Goal: Book appointment/travel/reservation

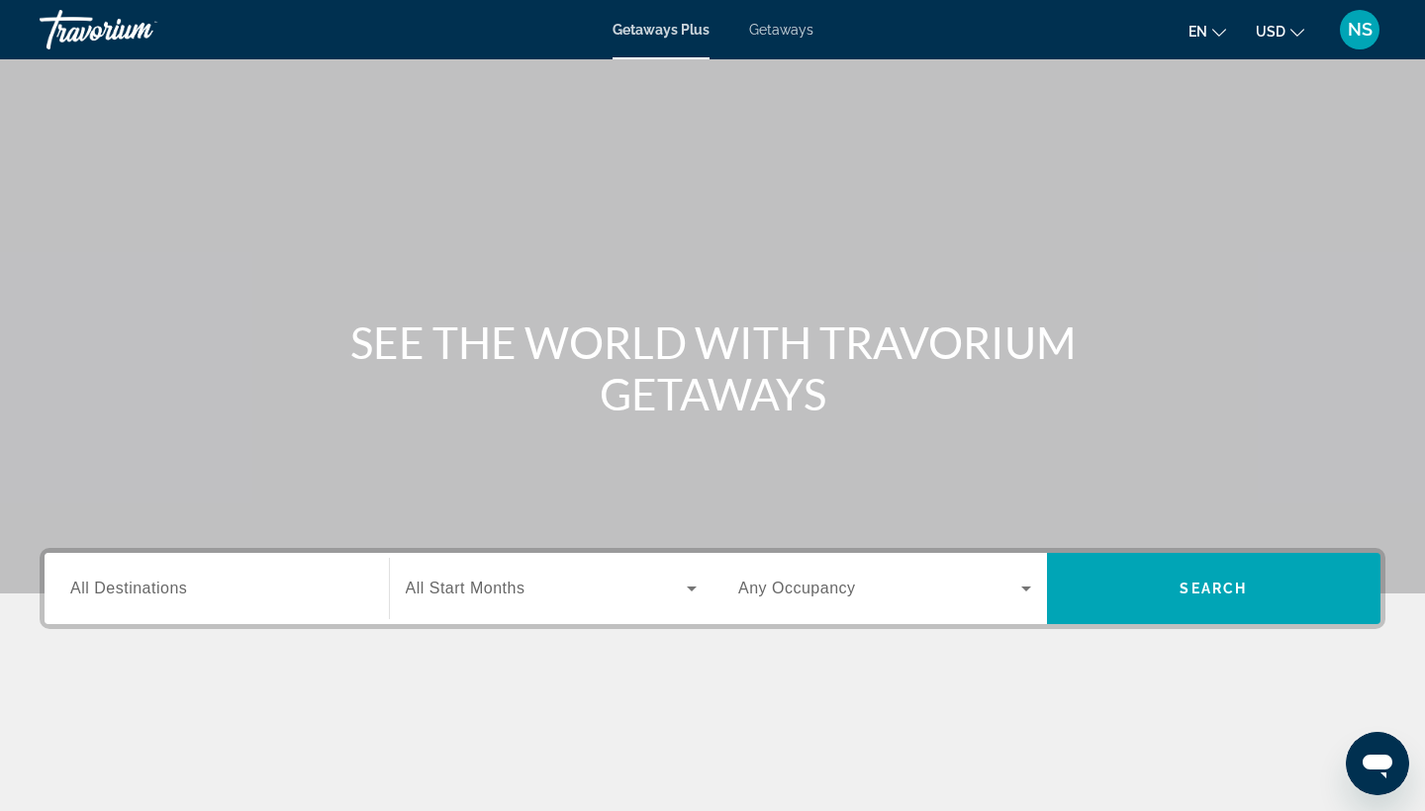
click at [781, 28] on span "Getaways" at bounding box center [781, 30] width 64 height 16
click at [187, 590] on span "All Destinations" at bounding box center [128, 588] width 117 height 17
click at [187, 590] on input "Destination All Destinations" at bounding box center [216, 590] width 293 height 24
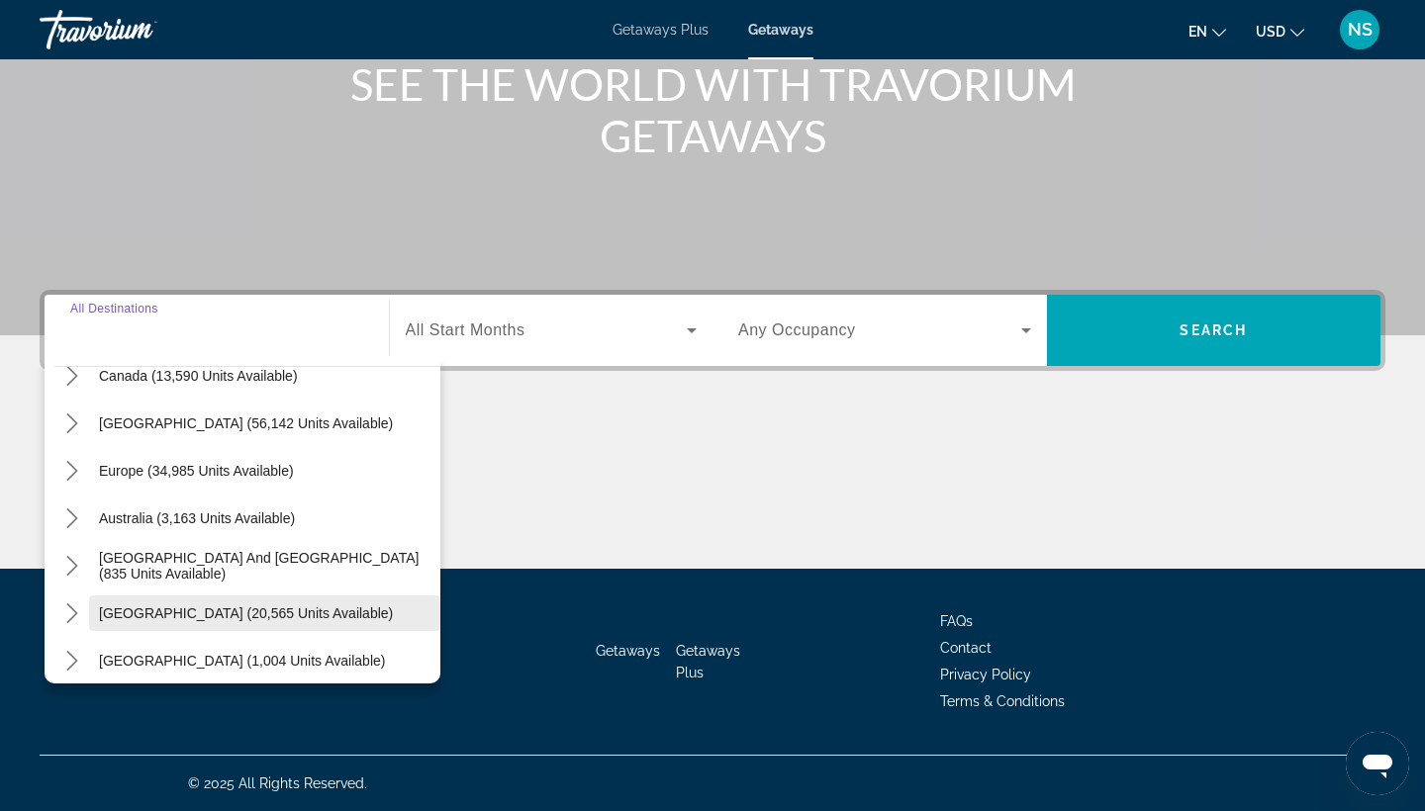
scroll to position [164, 0]
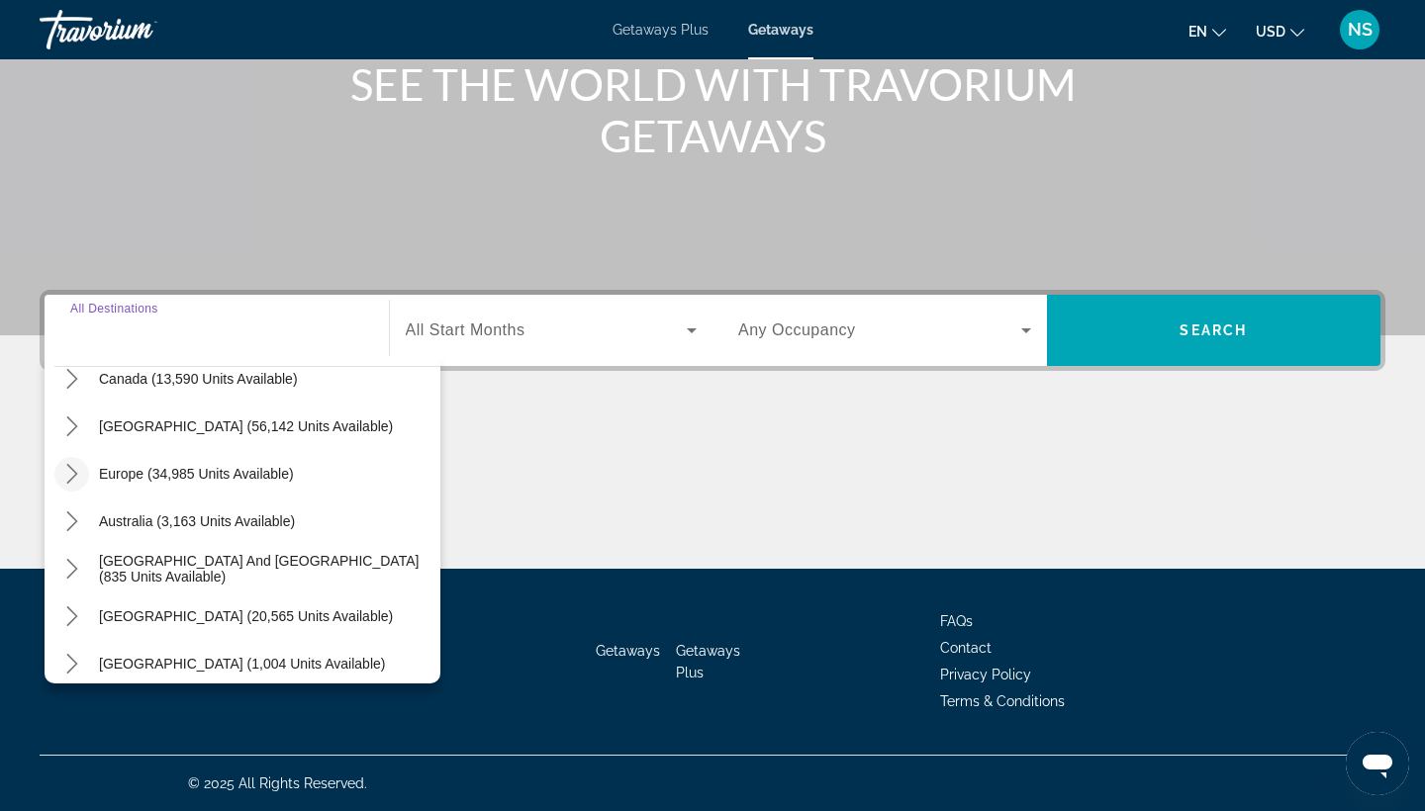
click at [66, 472] on icon "Toggle Europe (34,985 units available) submenu" at bounding box center [72, 474] width 20 height 20
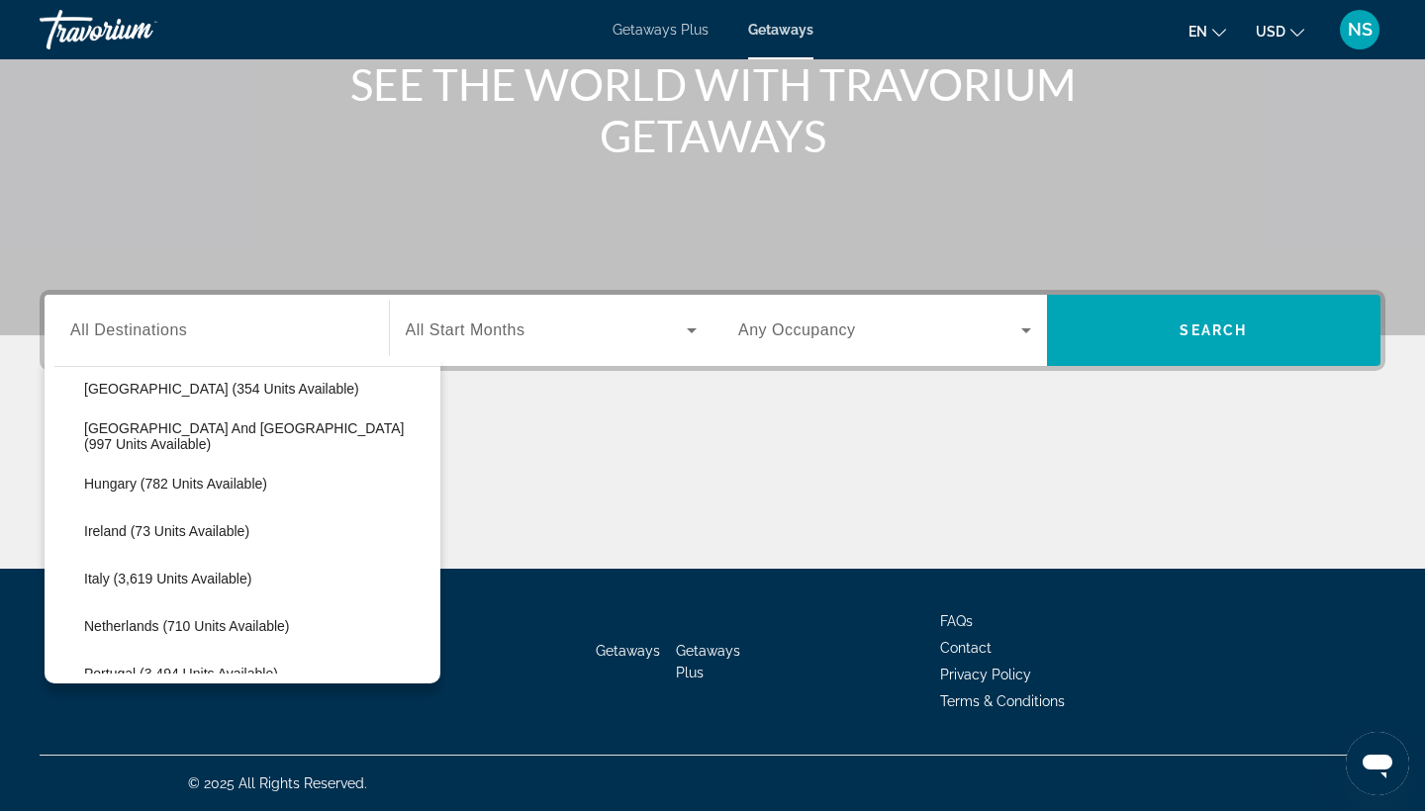
scroll to position [631, 0]
click at [212, 576] on span "Italy (3,619 units available)" at bounding box center [167, 577] width 167 height 16
type input "**********"
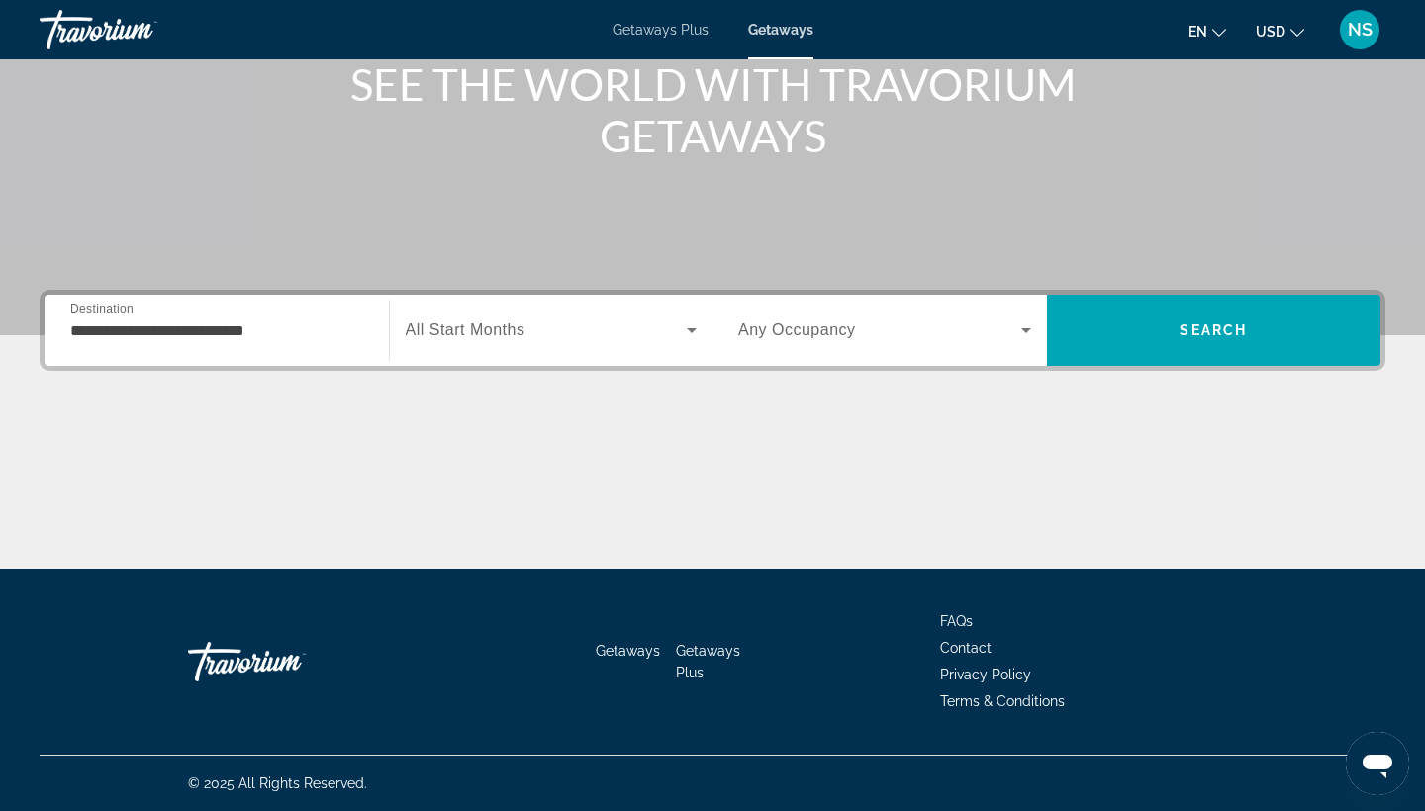
click at [520, 328] on span "All Start Months" at bounding box center [466, 330] width 120 height 17
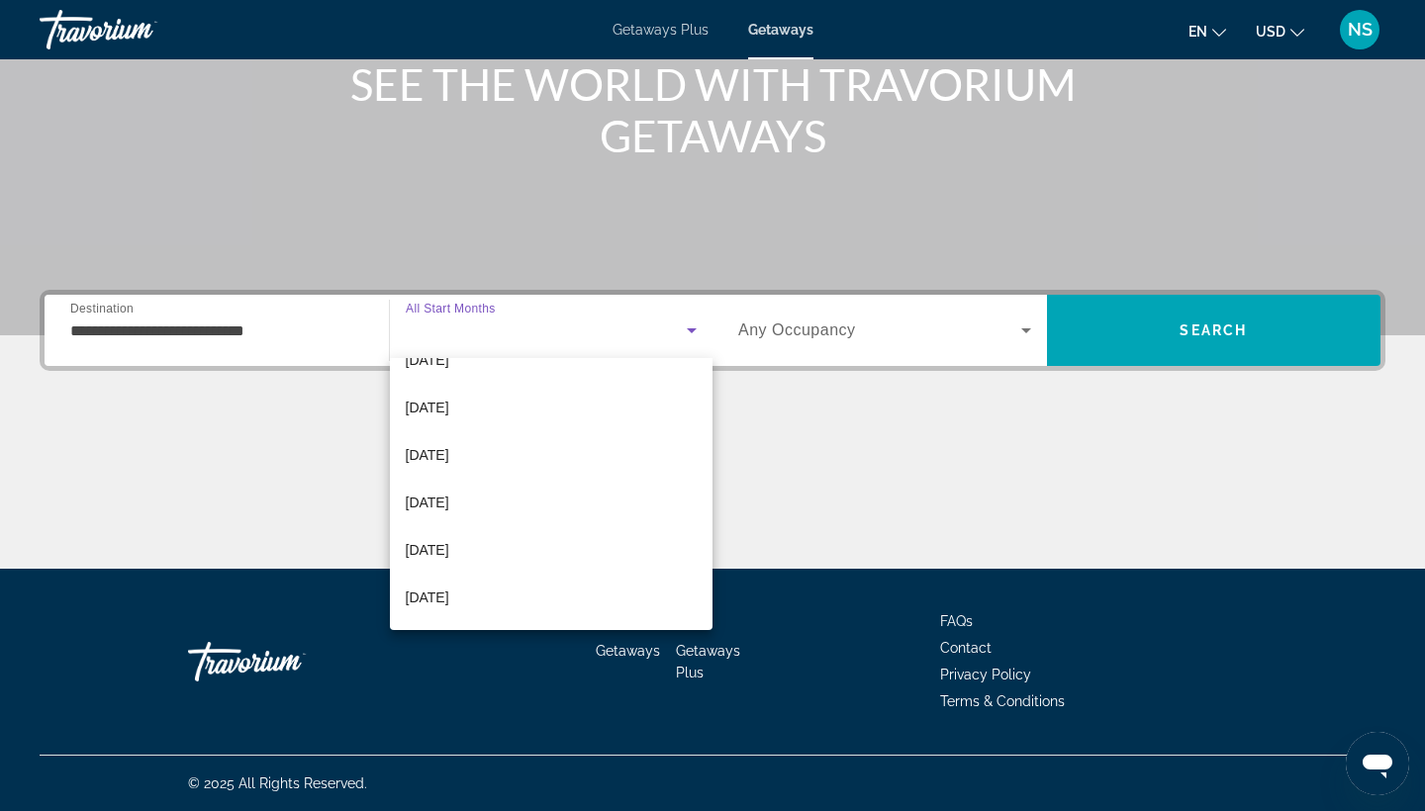
scroll to position [177, 0]
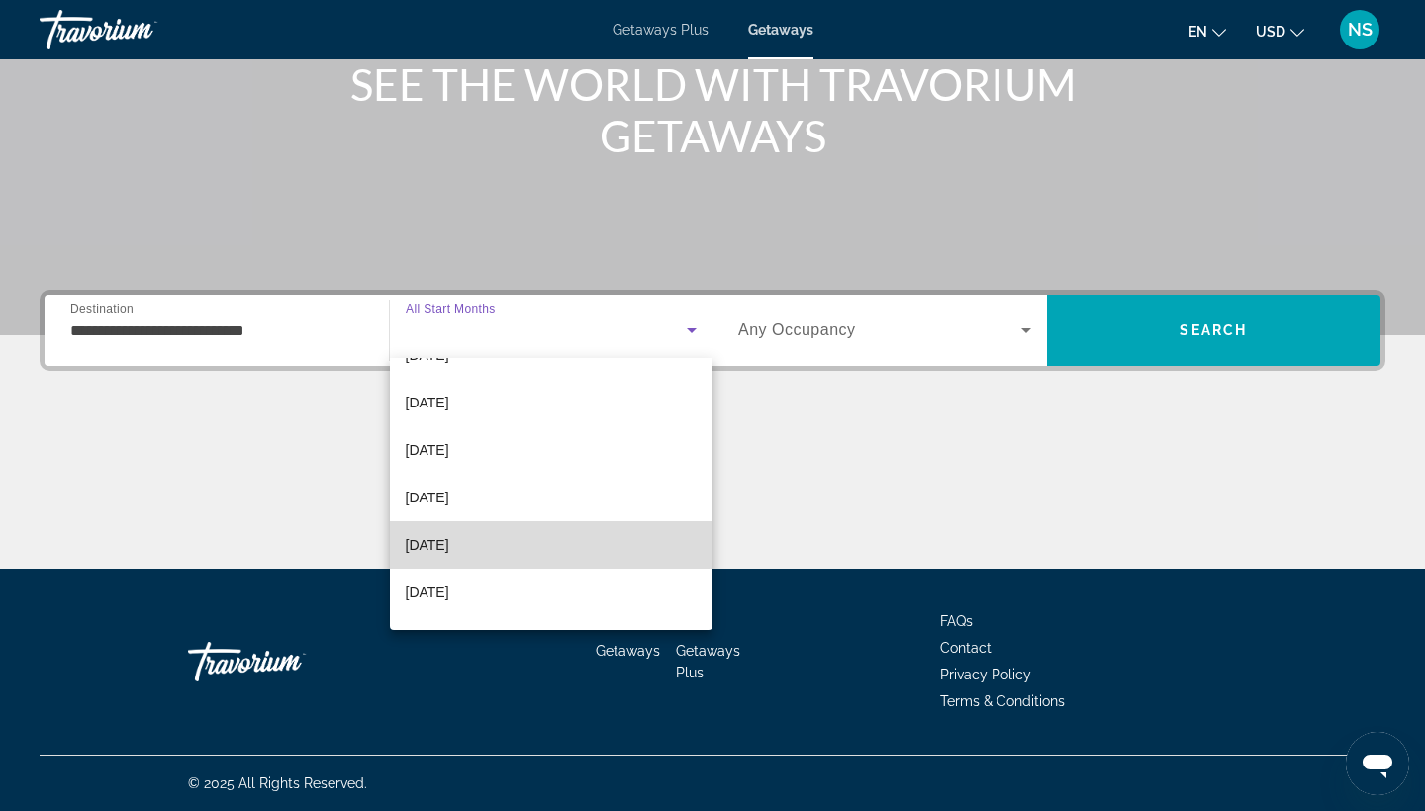
click at [493, 547] on mat-option "[DATE]" at bounding box center [551, 544] width 323 height 47
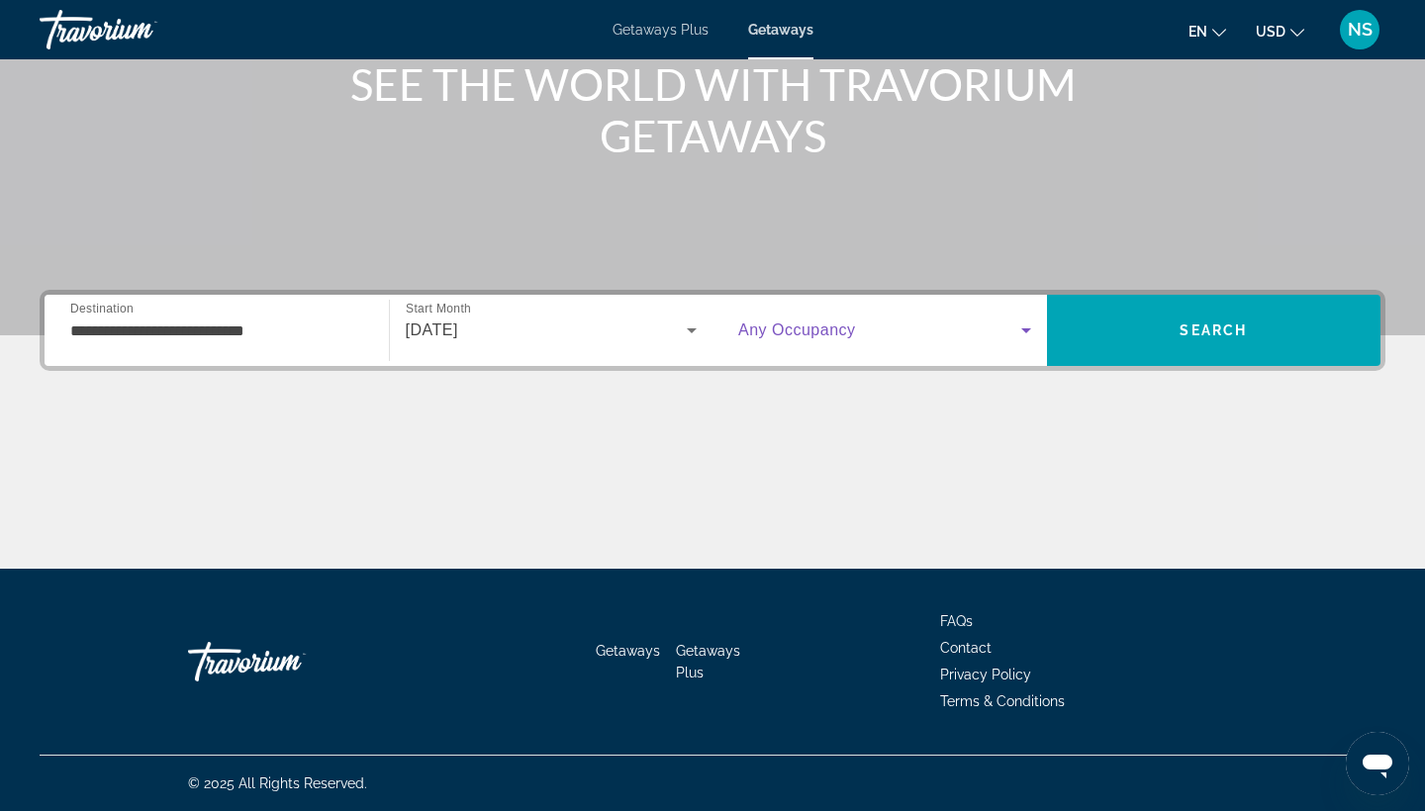
click at [1026, 332] on icon "Search widget" at bounding box center [1026, 330] width 10 height 5
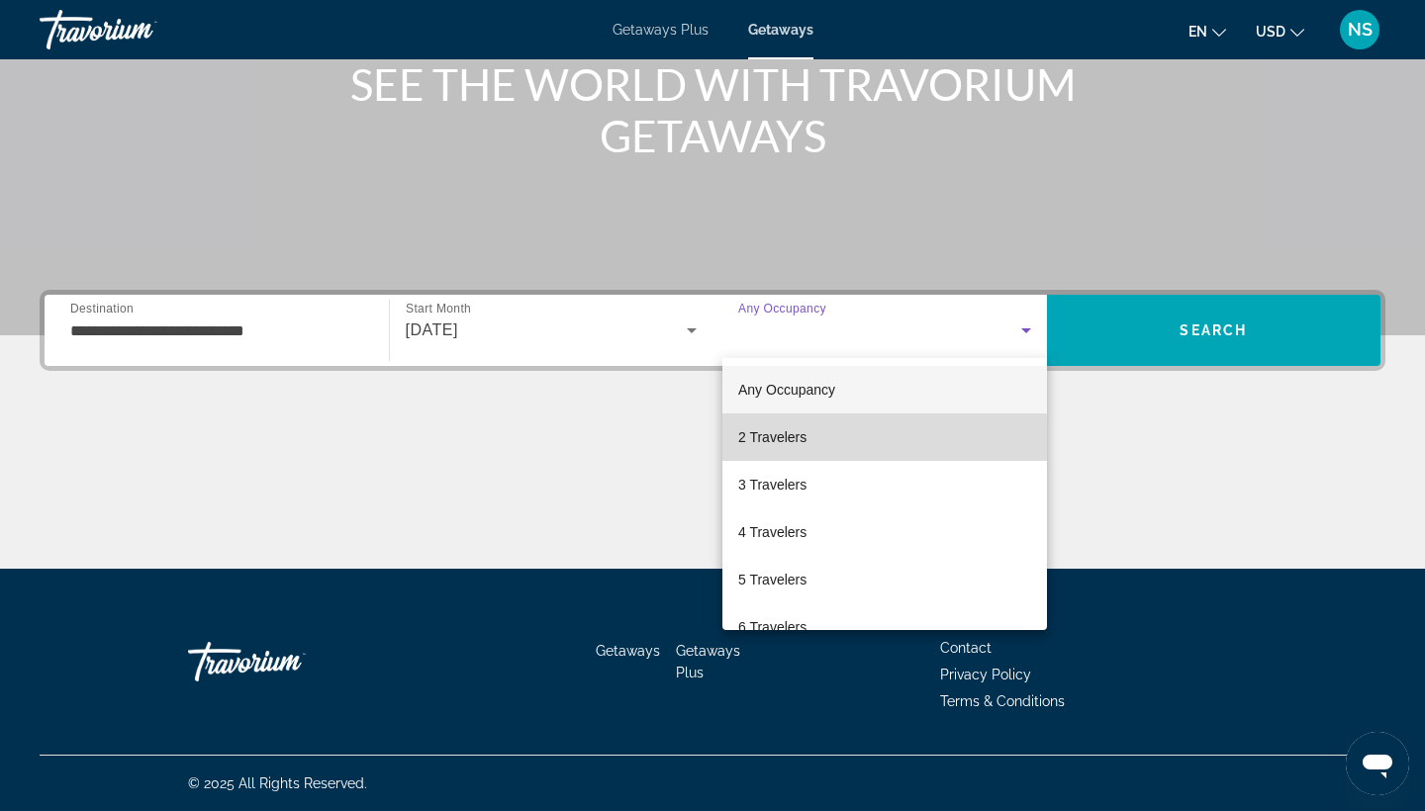
click at [788, 439] on span "2 Travelers" at bounding box center [772, 437] width 68 height 24
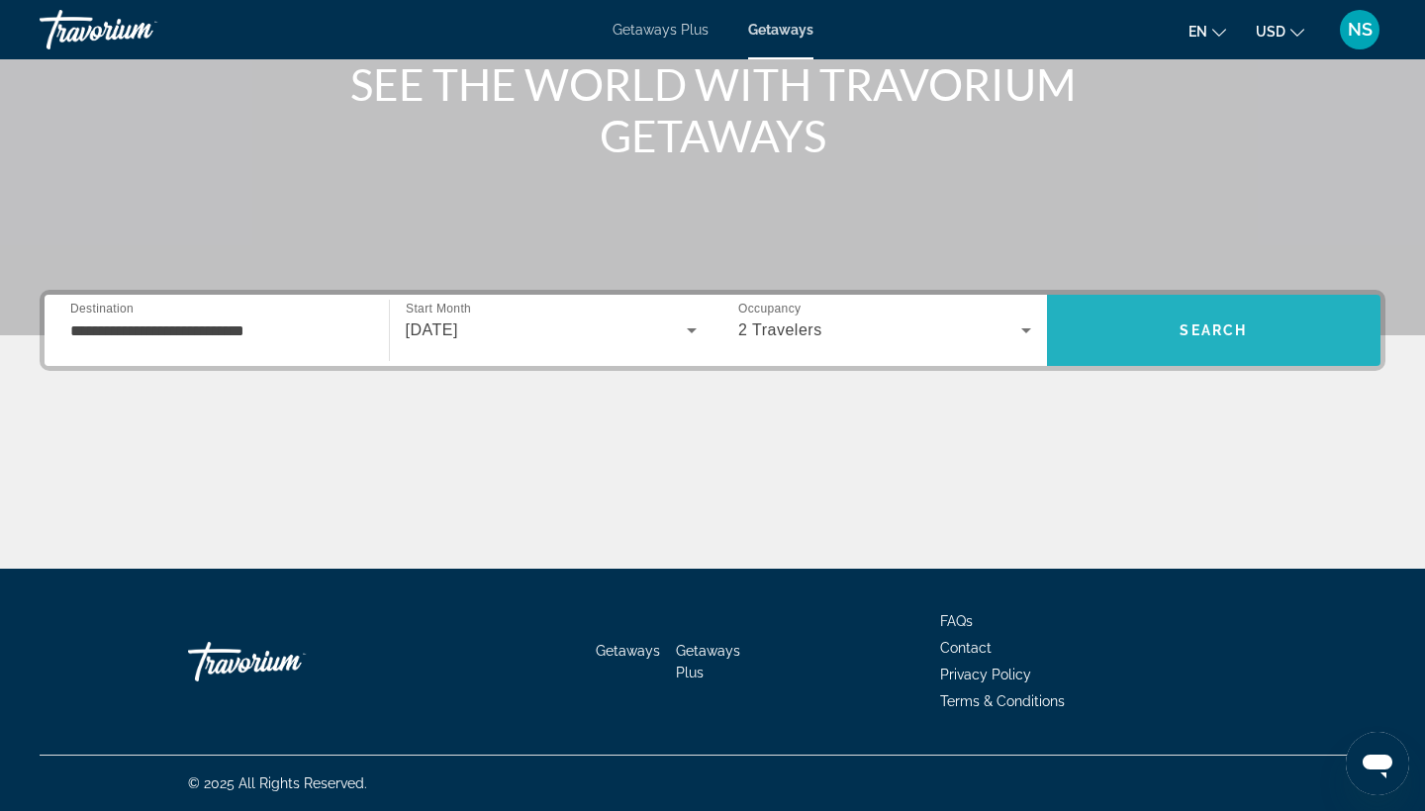
click at [1207, 330] on span "Search" at bounding box center [1212, 330] width 67 height 16
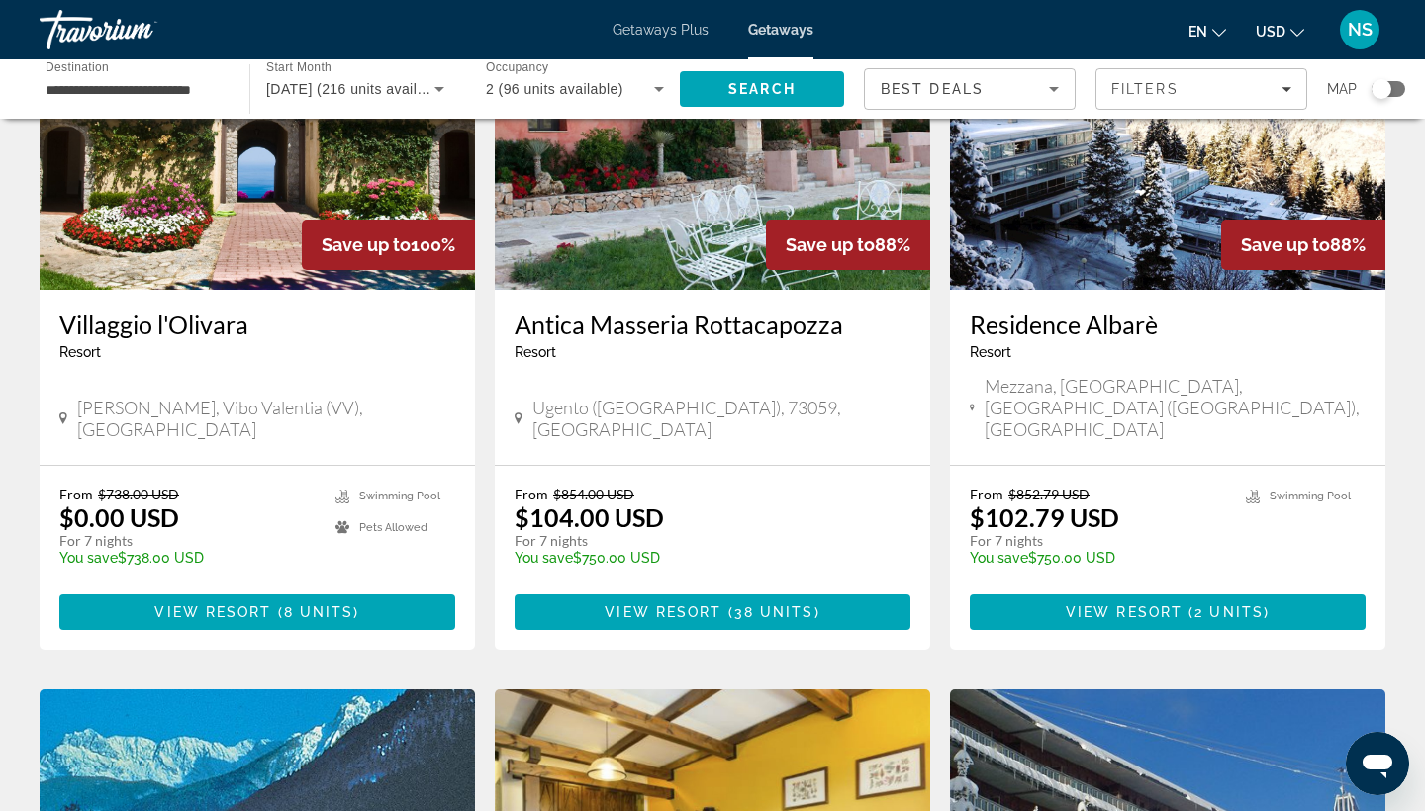
scroll to position [221, 0]
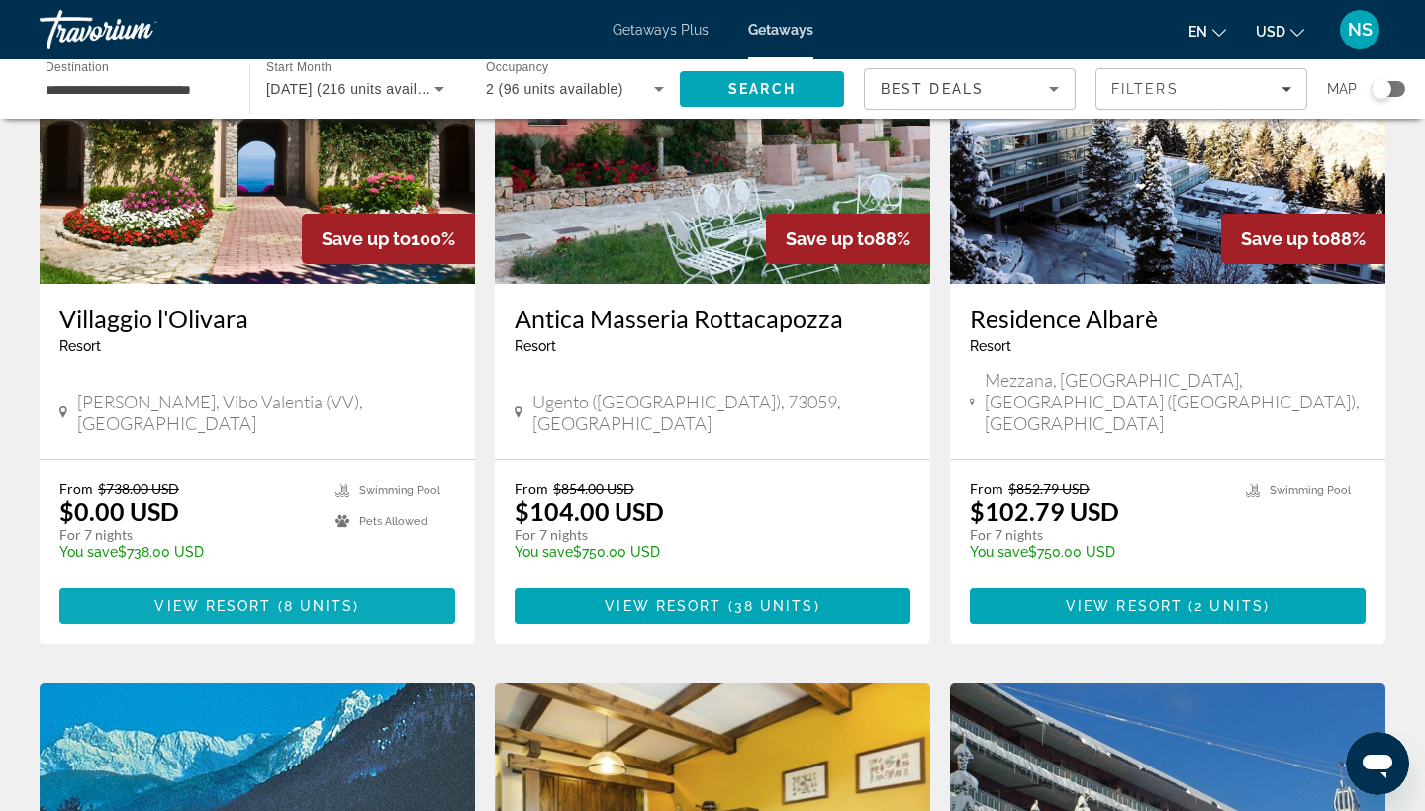
click at [276, 598] on span "Main content" at bounding box center [275, 606] width 6 height 16
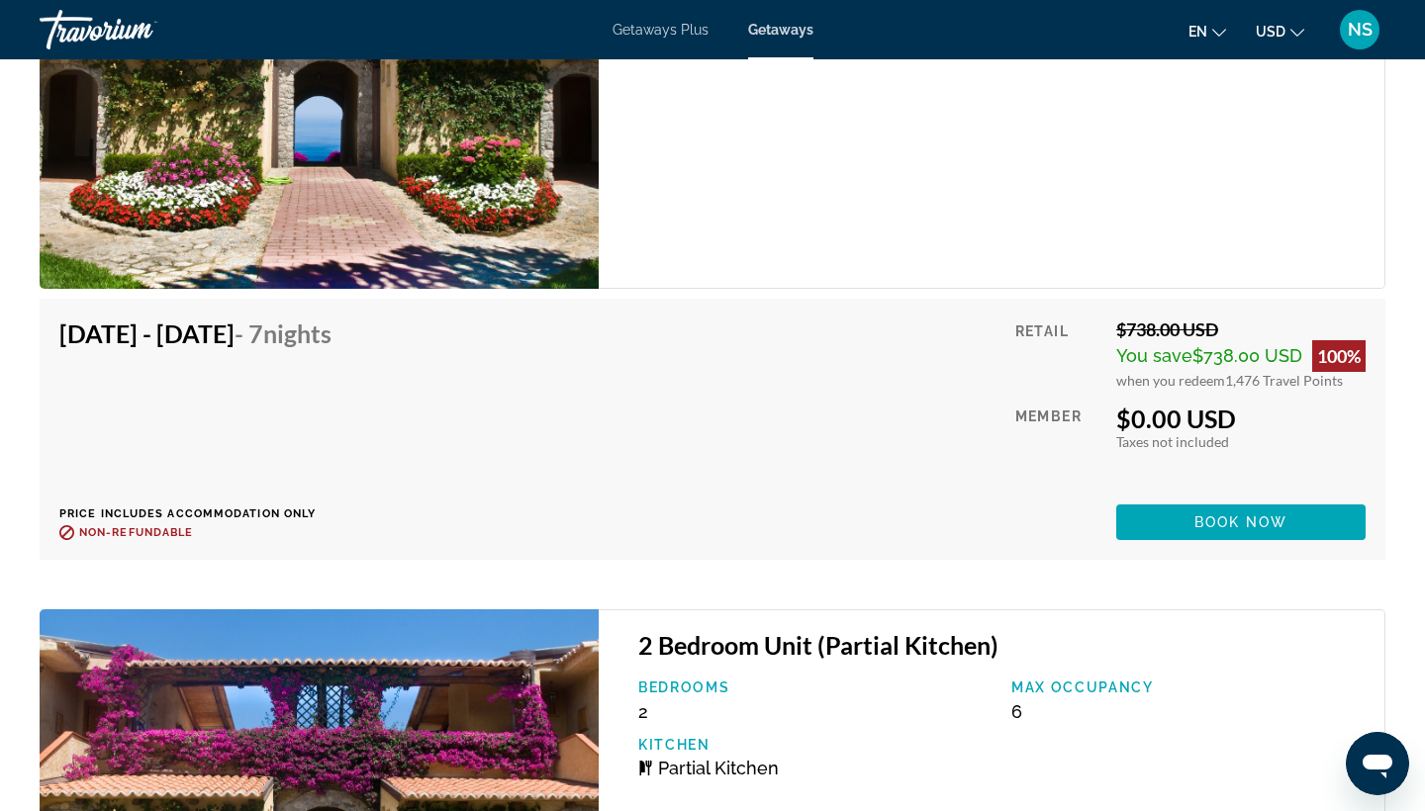
scroll to position [4095, 0]
click at [1234, 530] on span "Book now" at bounding box center [1241, 522] width 94 height 16
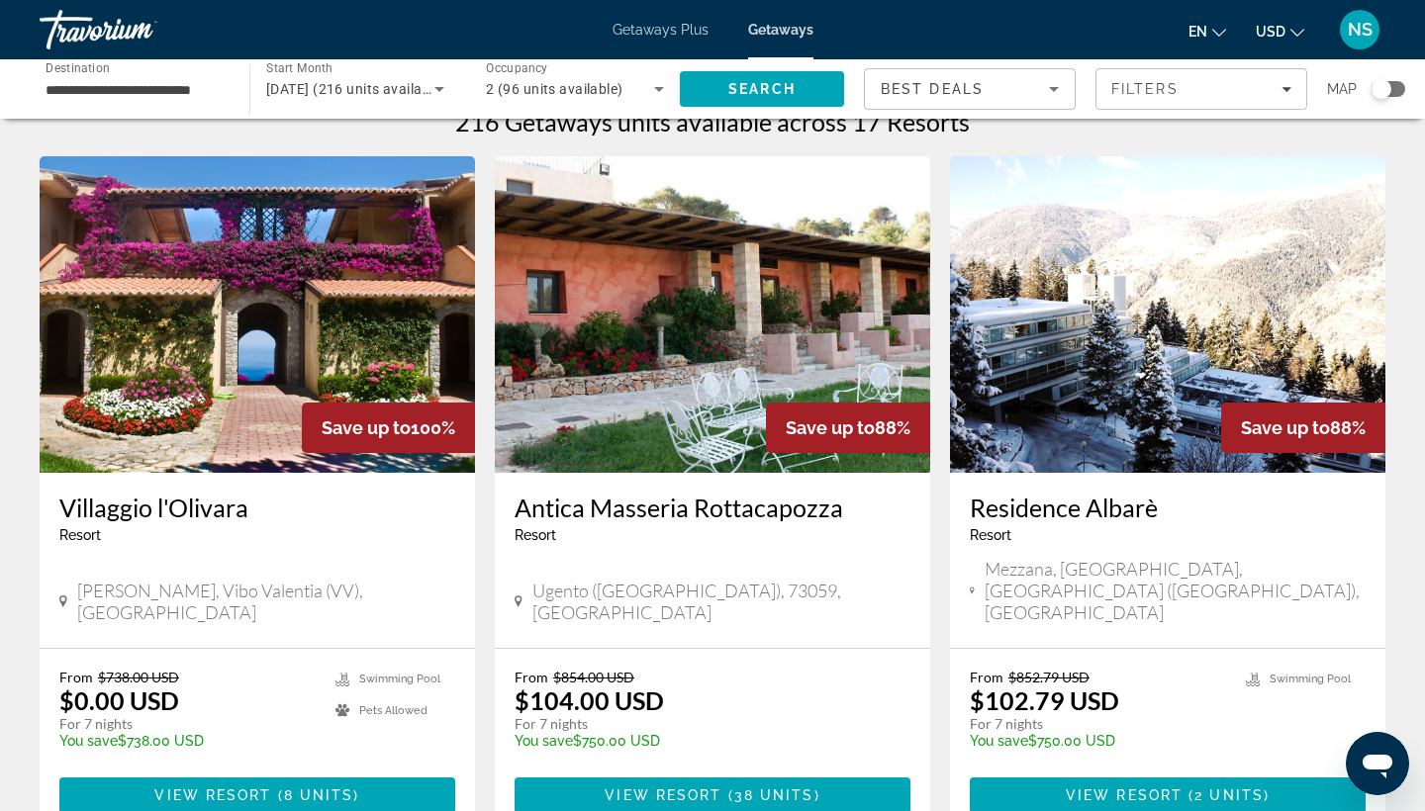
scroll to position [26, 0]
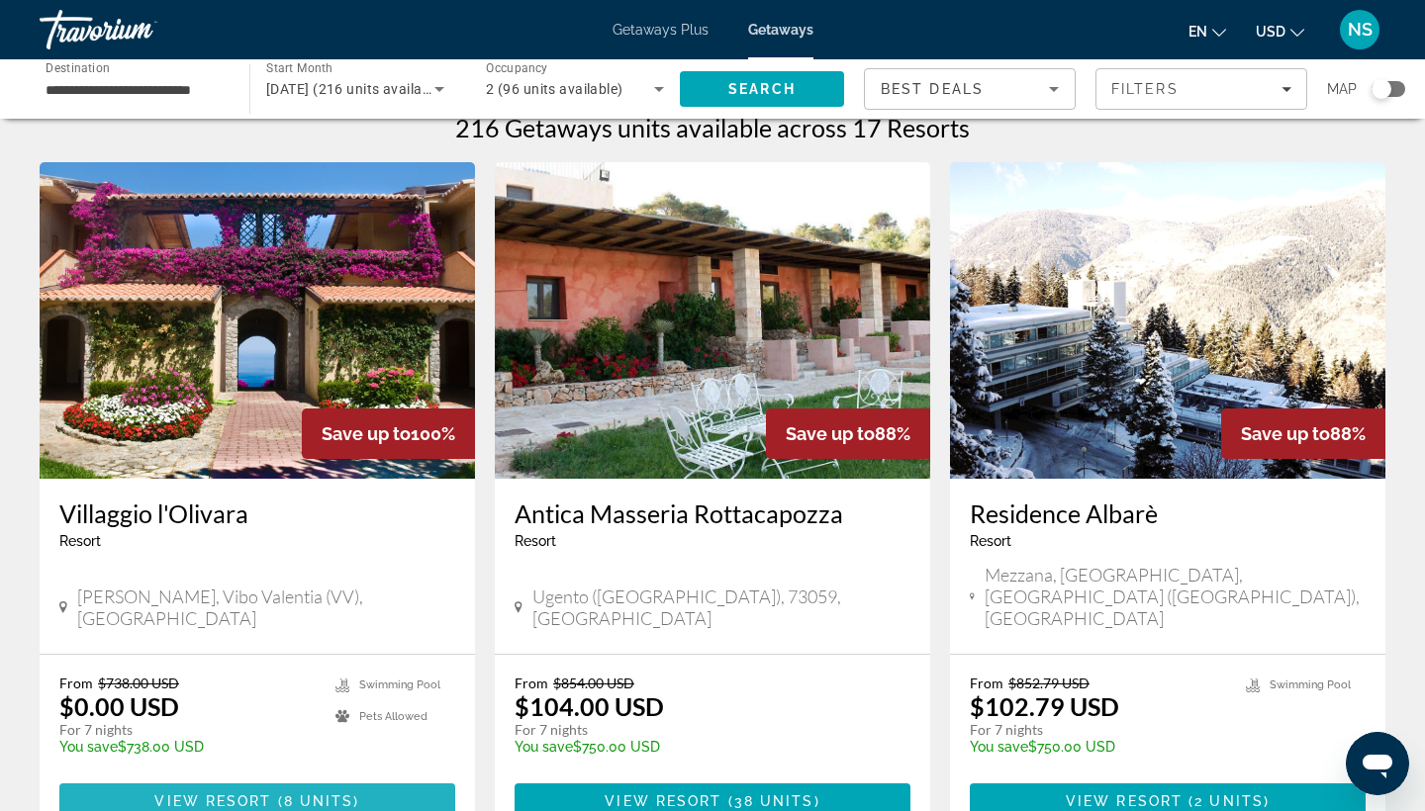
click at [266, 793] on span "View Resort" at bounding box center [212, 801] width 117 height 16
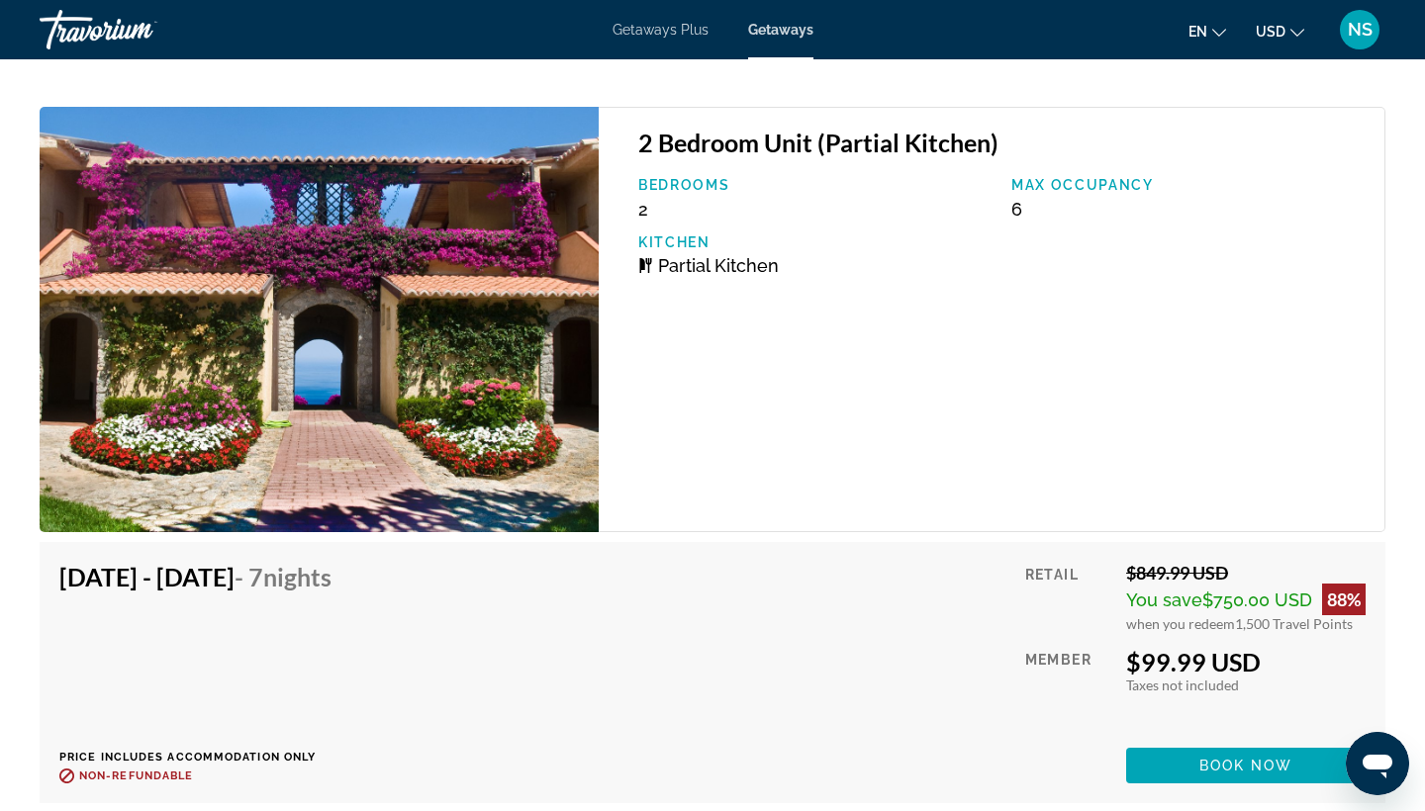
scroll to position [4596, 0]
